Goal: Check status: Check status

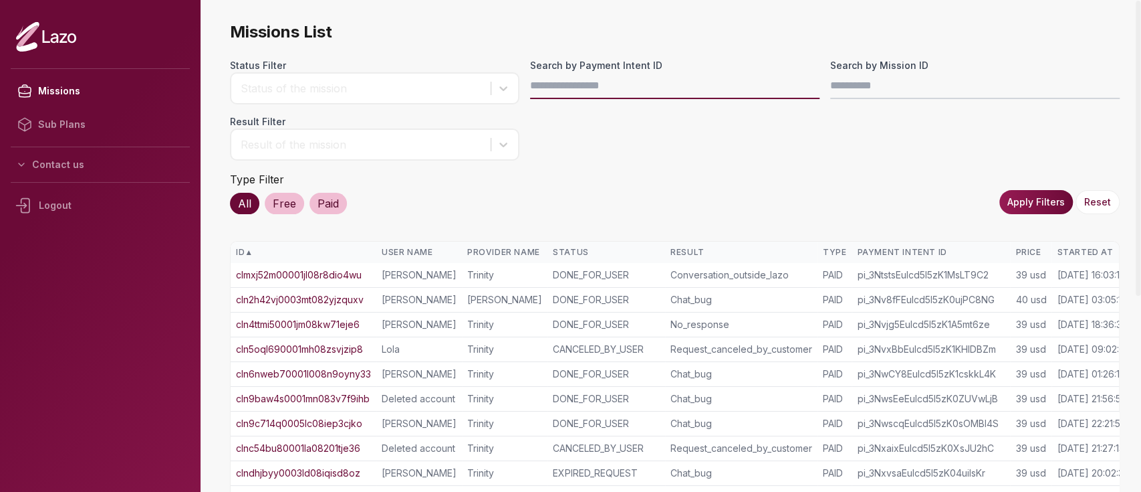
click at [566, 84] on input "Search by Payment Intent ID" at bounding box center [675, 85] width 290 height 27
paste input "**********"
type input "**********"
click at [1053, 197] on button "Apply Filters" at bounding box center [1037, 202] width 74 height 24
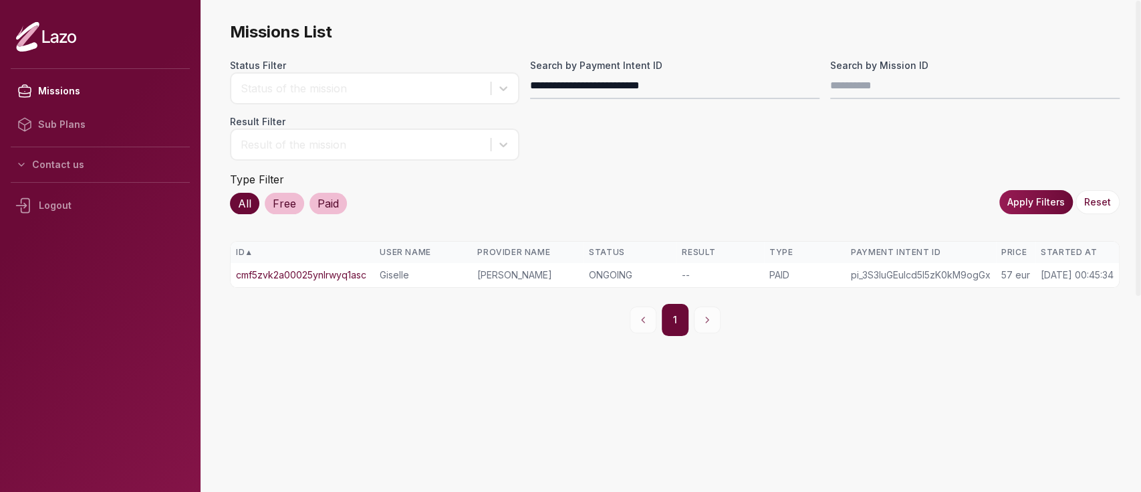
click at [357, 268] on link "cmf5zvk2a00025ynlrwyq1asc" at bounding box center [301, 274] width 130 height 13
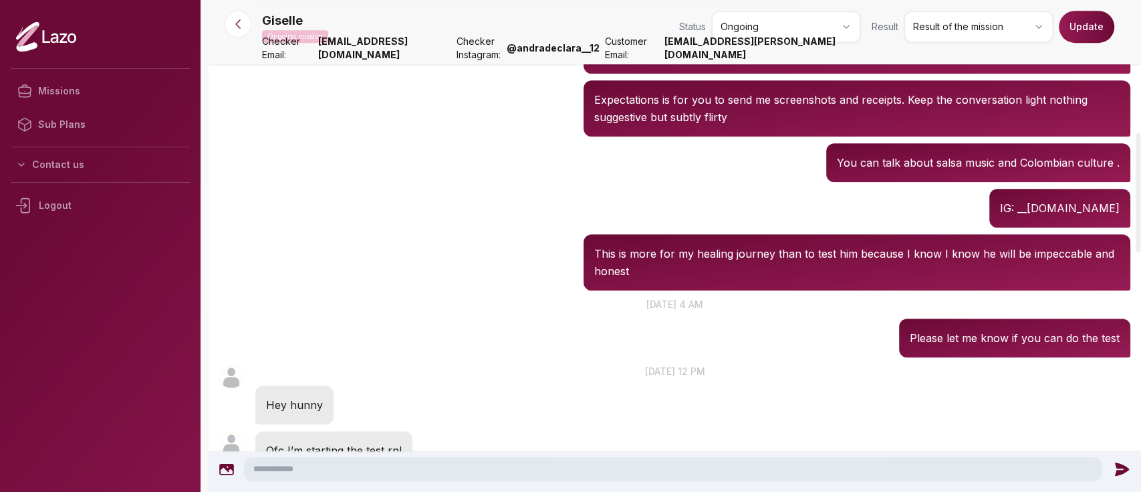
scroll to position [583, 0]
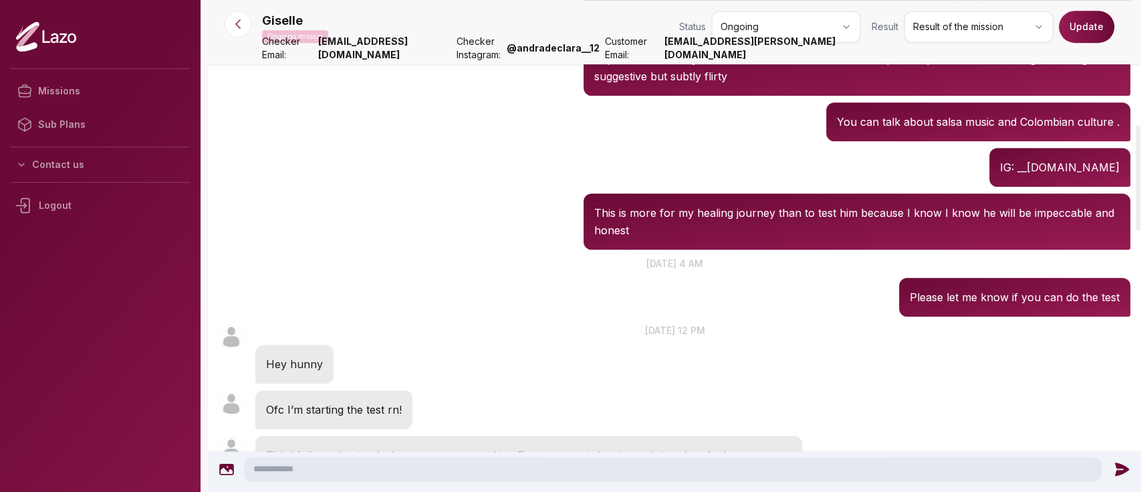
click at [868, 45] on div "Giselle Ongoing mission Status Ongoing Result Result of the mission Update" at bounding box center [696, 29] width 869 height 37
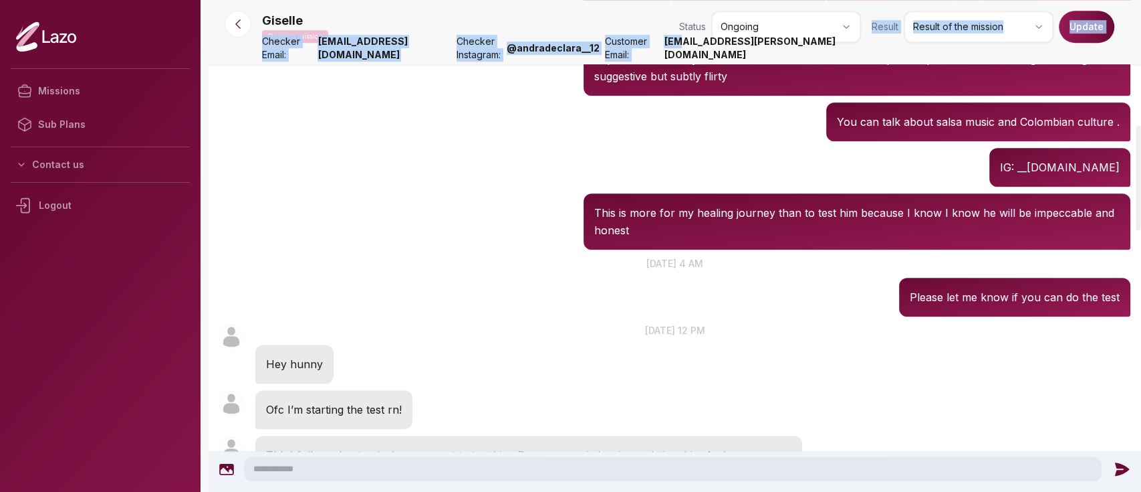
drag, startPoint x: 872, startPoint y: 50, endPoint x: 756, endPoint y: 61, distance: 116.8
click at [756, 61] on nav "Giselle Ongoing mission Status Ongoing Result Result of the mission Update Chec…" at bounding box center [675, 32] width 933 height 64
click at [756, 61] on strong "[EMAIL_ADDRESS][PERSON_NAME][DOMAIN_NAME]" at bounding box center [762, 48] width 197 height 27
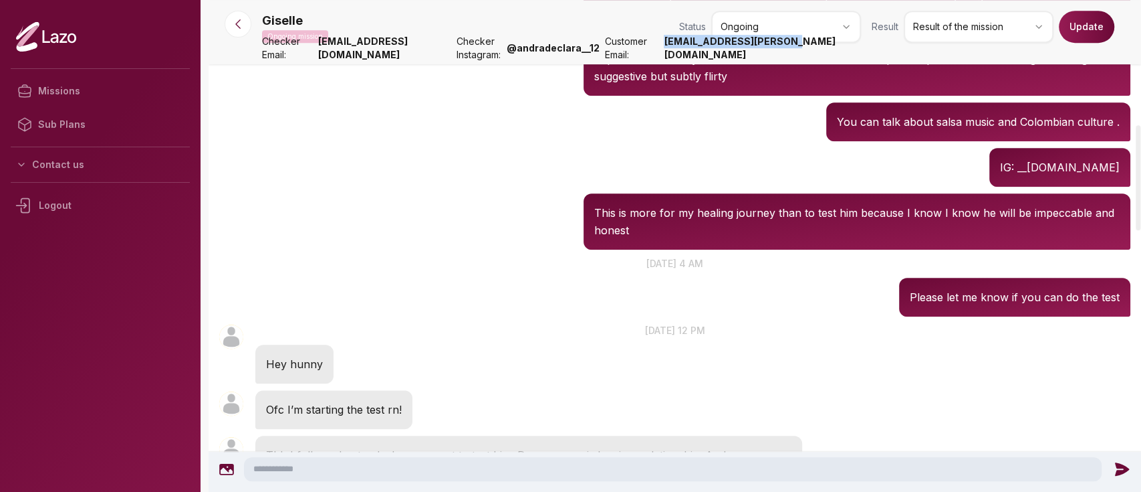
drag, startPoint x: 742, startPoint y: 56, endPoint x: 860, endPoint y: 60, distance: 117.8
click at [860, 60] on strong "[EMAIL_ADDRESS][PERSON_NAME][DOMAIN_NAME]" at bounding box center [762, 48] width 197 height 27
copy strong "[EMAIL_ADDRESS][PERSON_NAME][DOMAIN_NAME]"
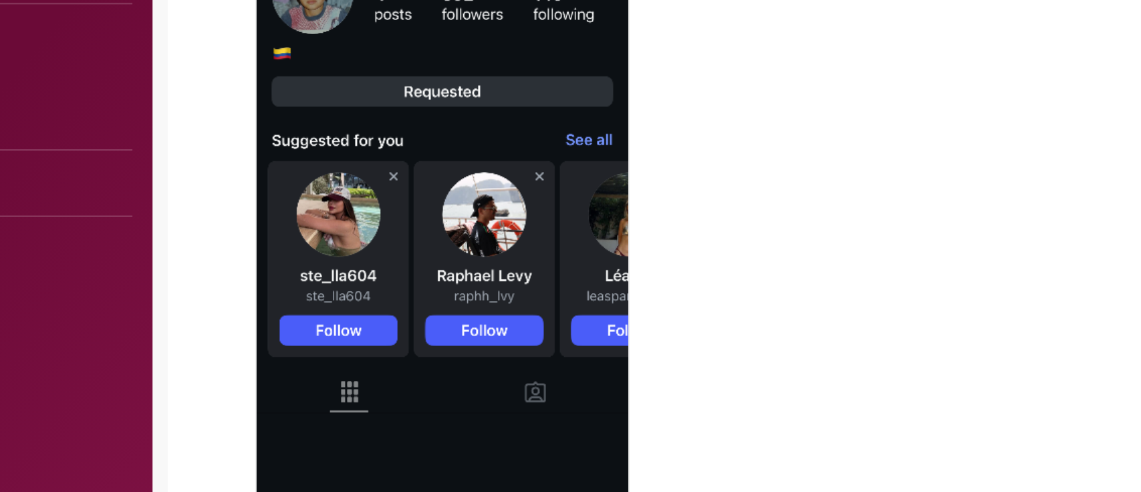
scroll to position [1047, 0]
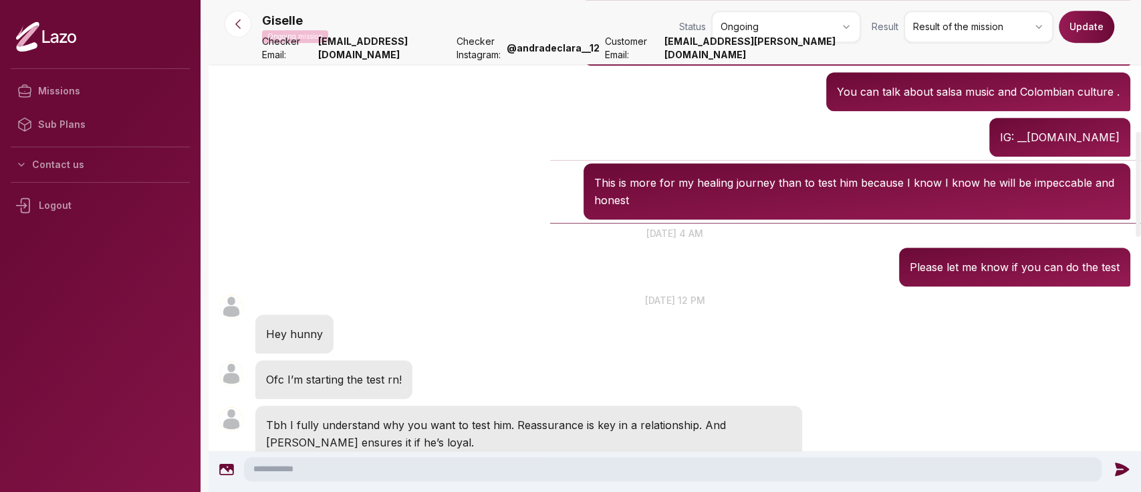
click at [380, 209] on div "[PERSON_NAME] 00:50 This is more for my healing journey than to test him becaus…" at bounding box center [675, 191] width 933 height 63
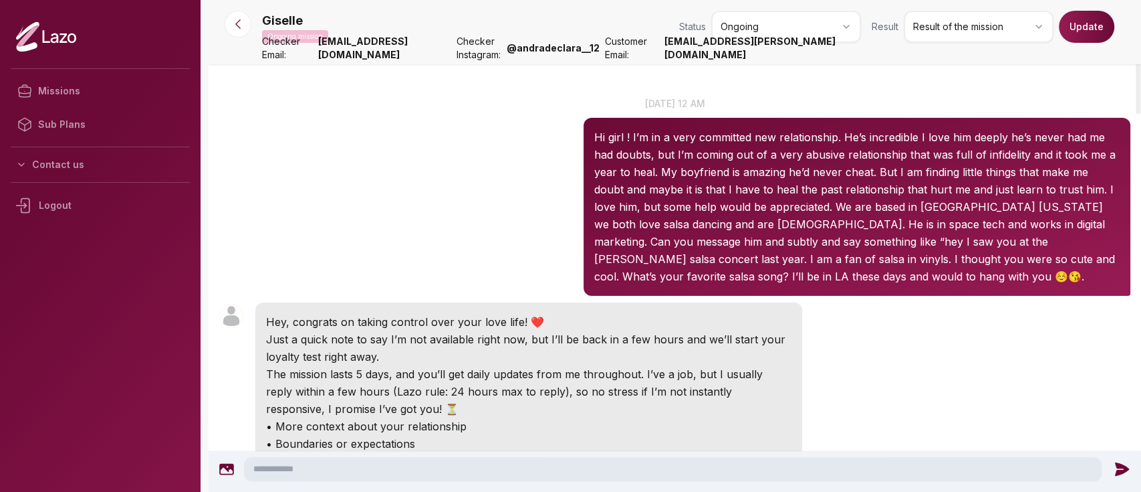
scroll to position [0, 0]
